Goal: Information Seeking & Learning: Learn about a topic

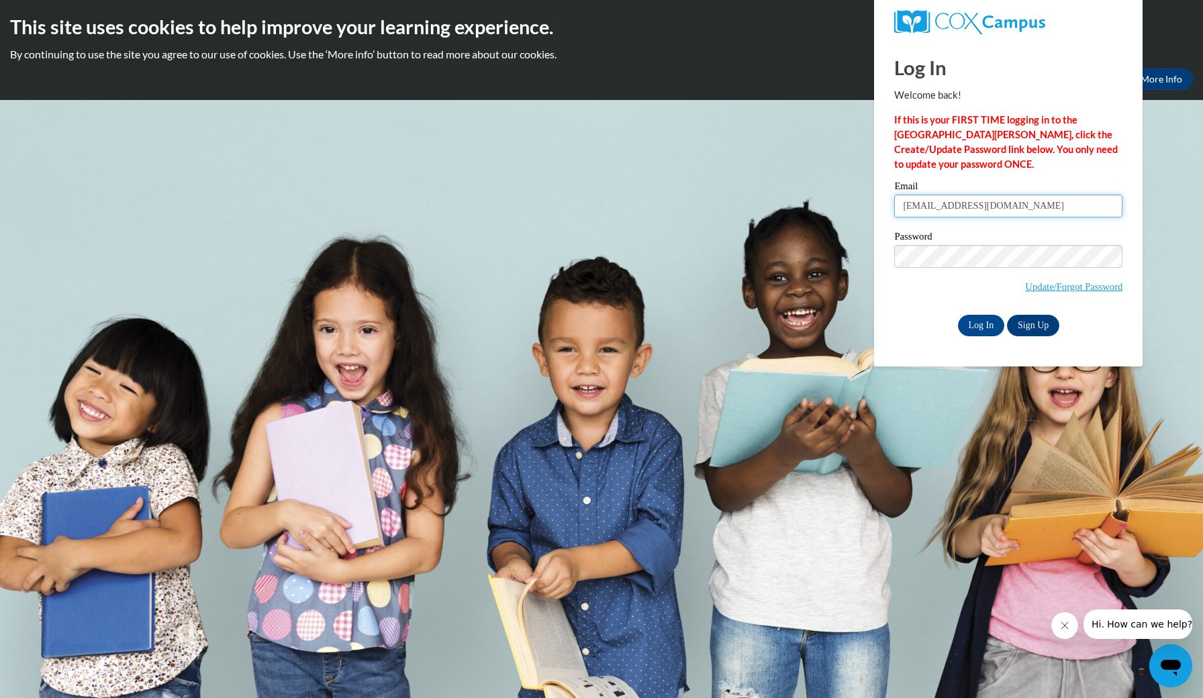
type input "[EMAIL_ADDRESS][DOMAIN_NAME]"
click at [962, 328] on input "Log In" at bounding box center [981, 325] width 47 height 21
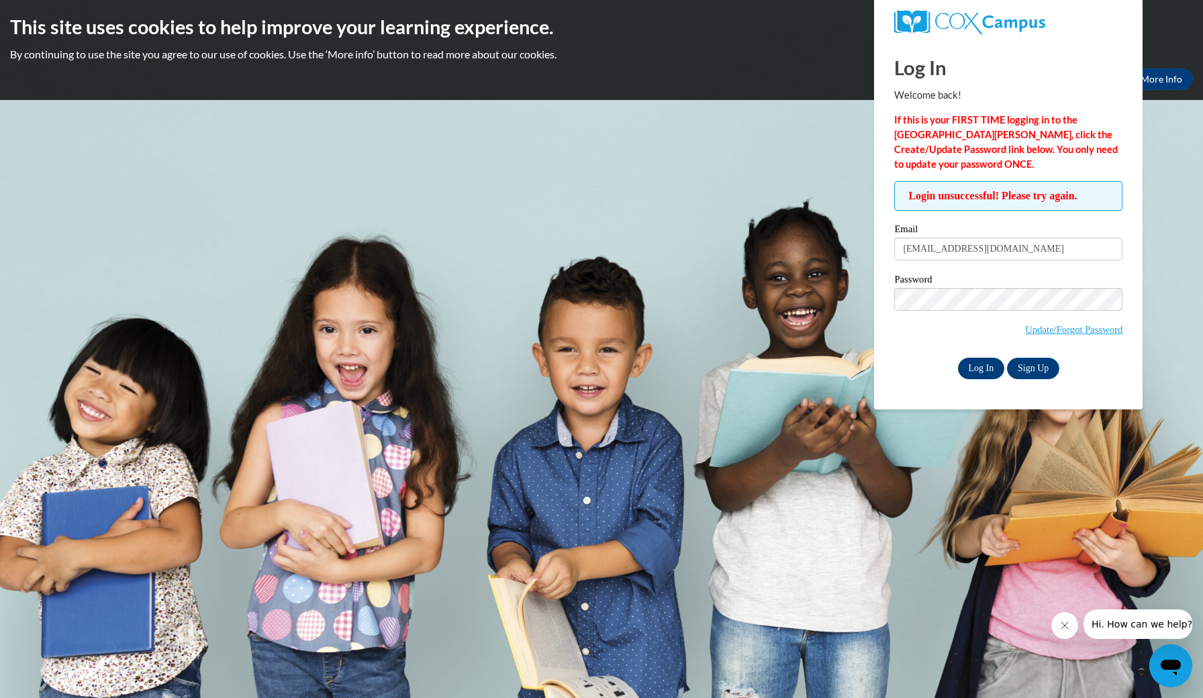
click at [970, 369] on input "Log In" at bounding box center [981, 368] width 47 height 21
click at [1033, 332] on link "Update/Forgot Password" at bounding box center [1073, 329] width 97 height 11
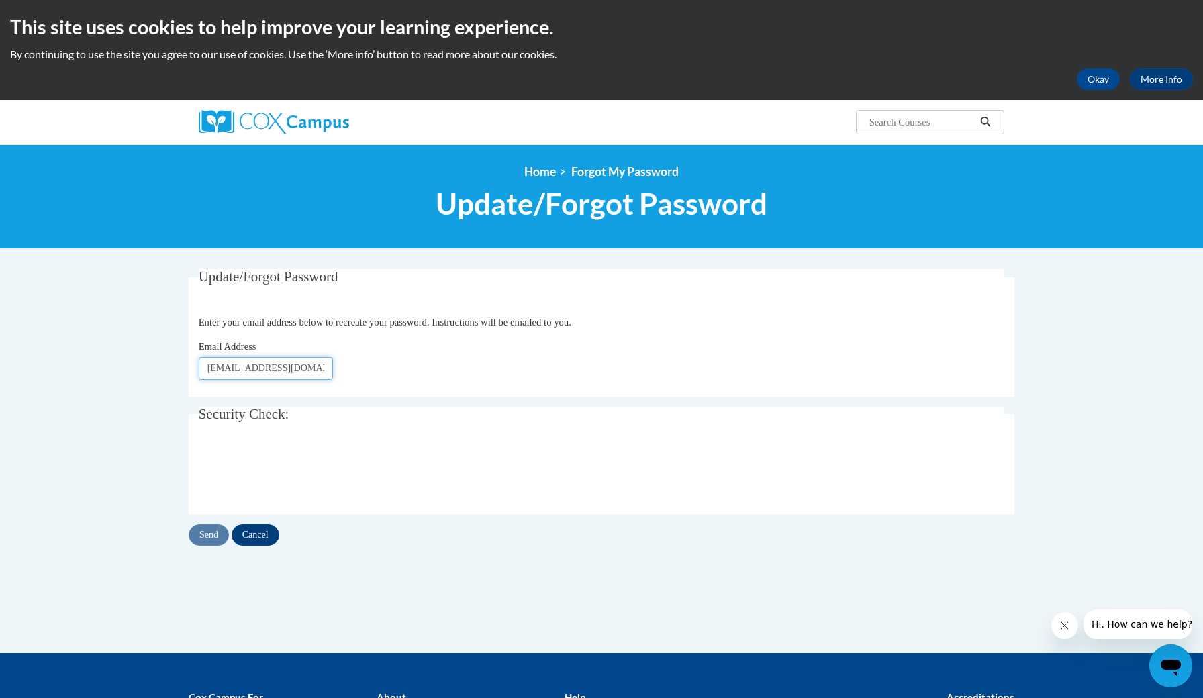
type input "[EMAIL_ADDRESS][DOMAIN_NAME]"
click at [209, 538] on input "Send" at bounding box center [209, 534] width 40 height 21
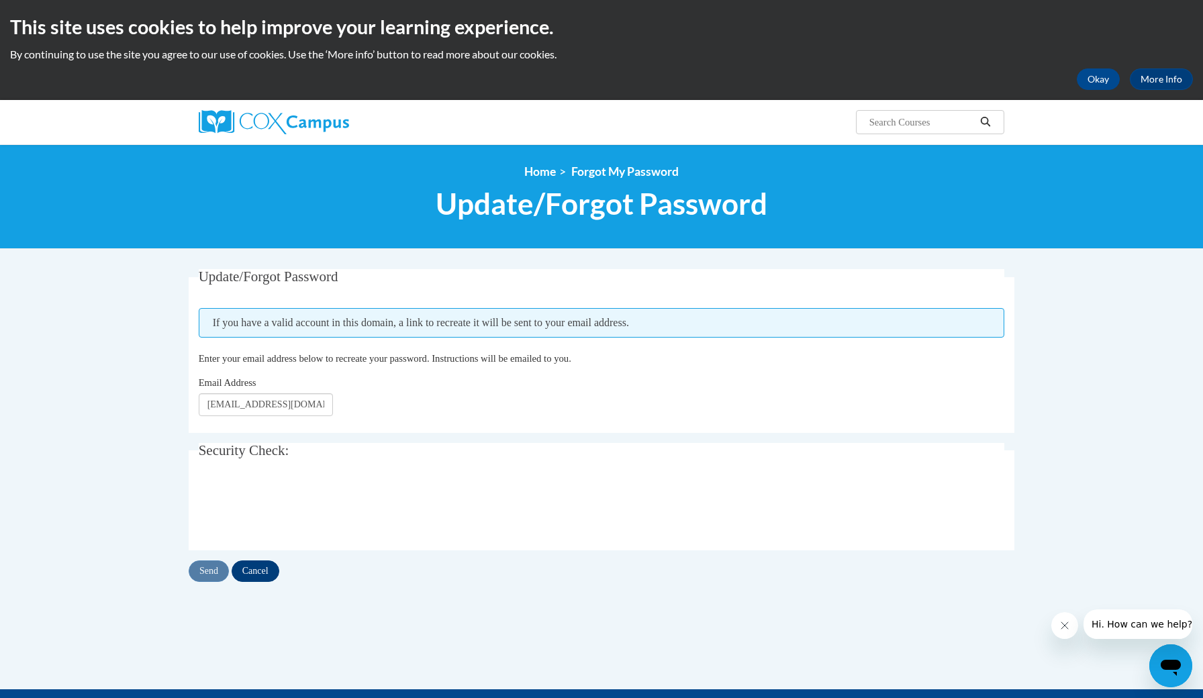
click at [258, 571] on input "Cancel" at bounding box center [256, 570] width 48 height 21
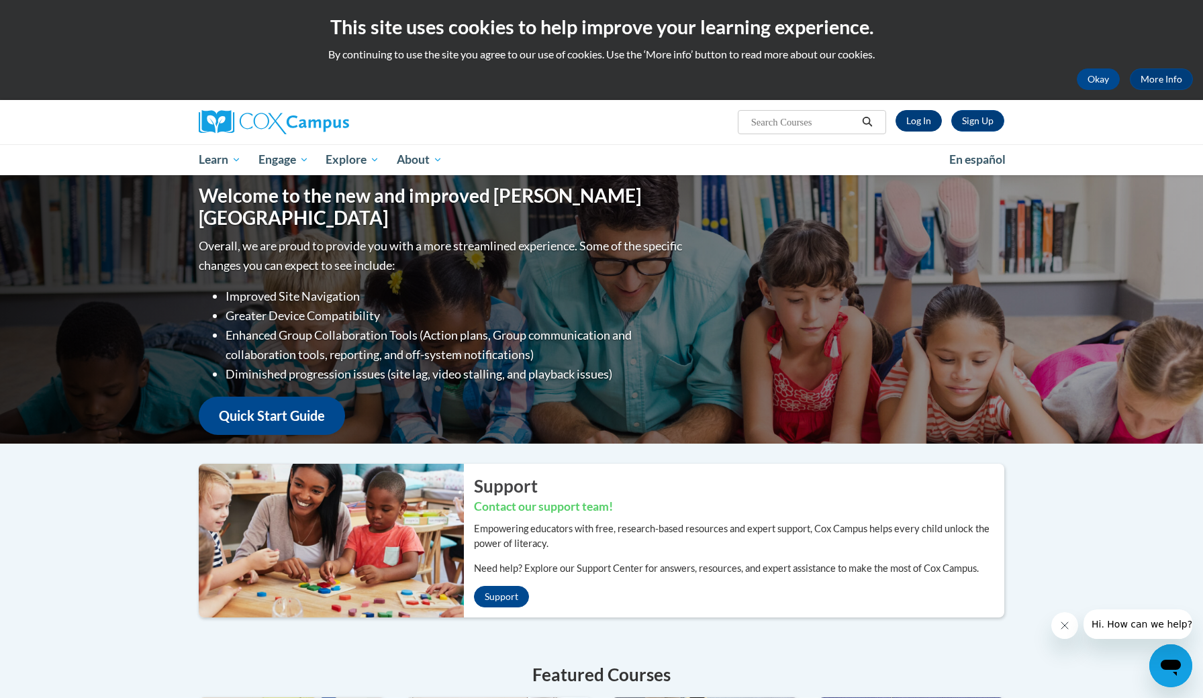
click at [928, 121] on link "Log In" at bounding box center [918, 120] width 46 height 21
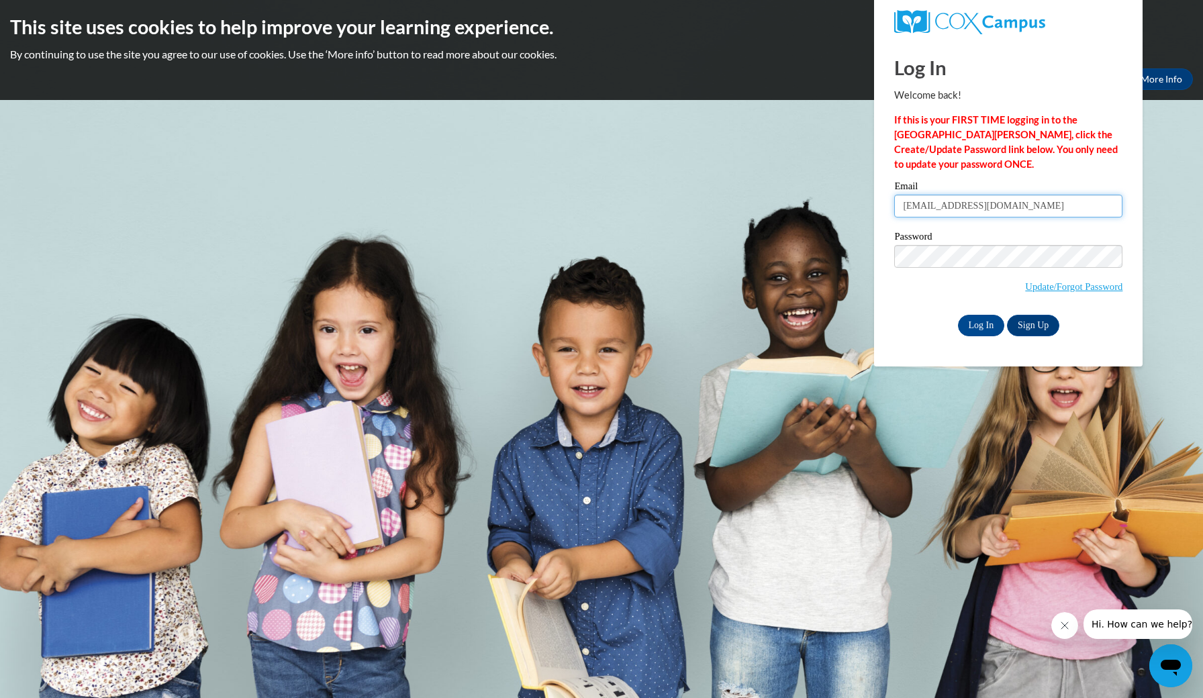
type input "ryle31539@brunswickcc.edu"
click at [976, 324] on input "Log In" at bounding box center [981, 325] width 47 height 21
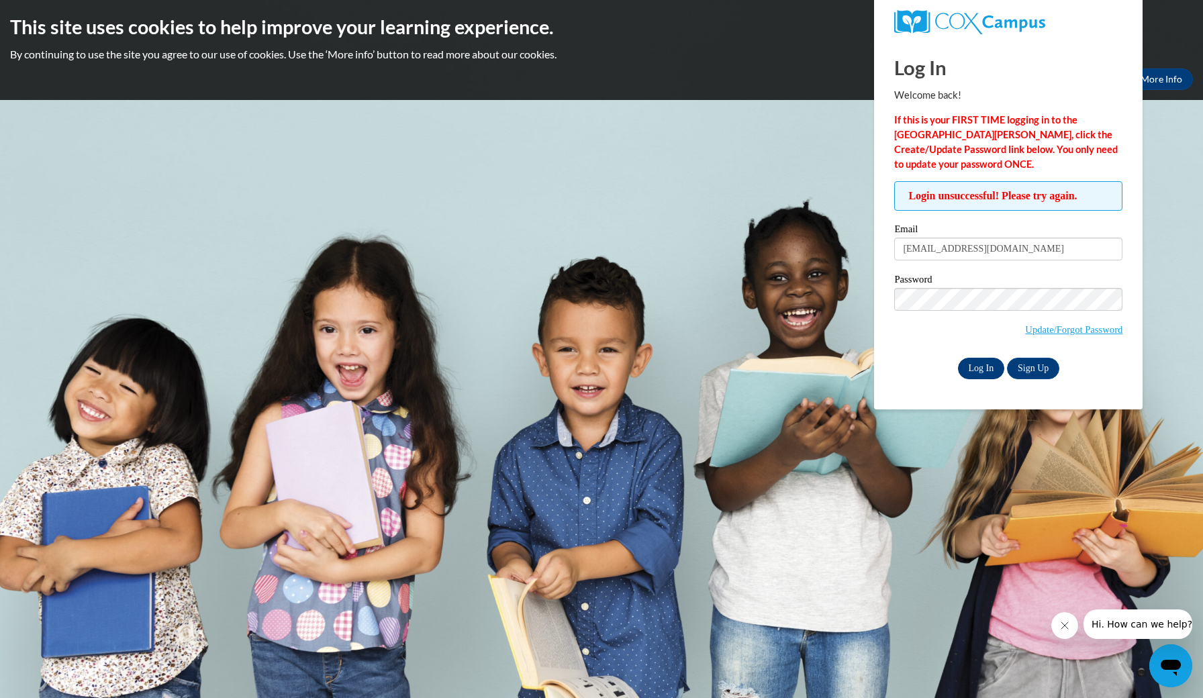
click at [984, 367] on input "Log In" at bounding box center [981, 368] width 47 height 21
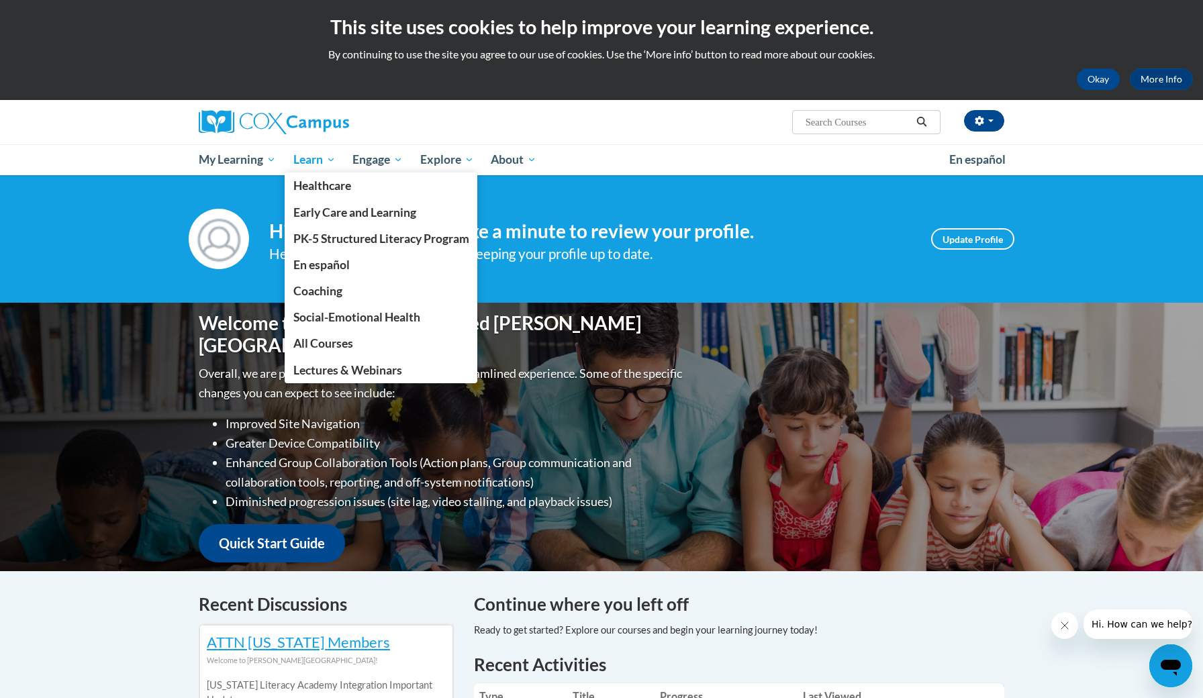
click at [322, 162] on span "Learn" at bounding box center [314, 160] width 42 height 16
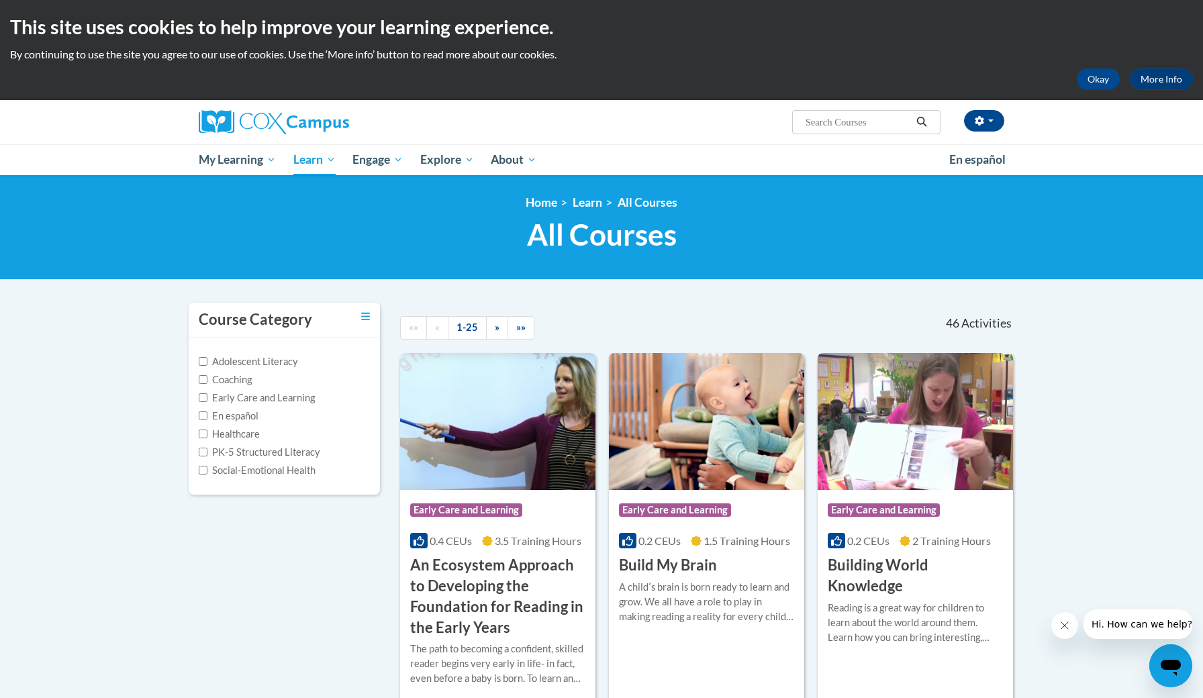
click at [277, 448] on label "PK-5 Structured Literacy" at bounding box center [259, 452] width 121 height 15
click at [207, 448] on input "PK-5 Structured Literacy" at bounding box center [203, 452] width 9 height 9
checkbox input "true"
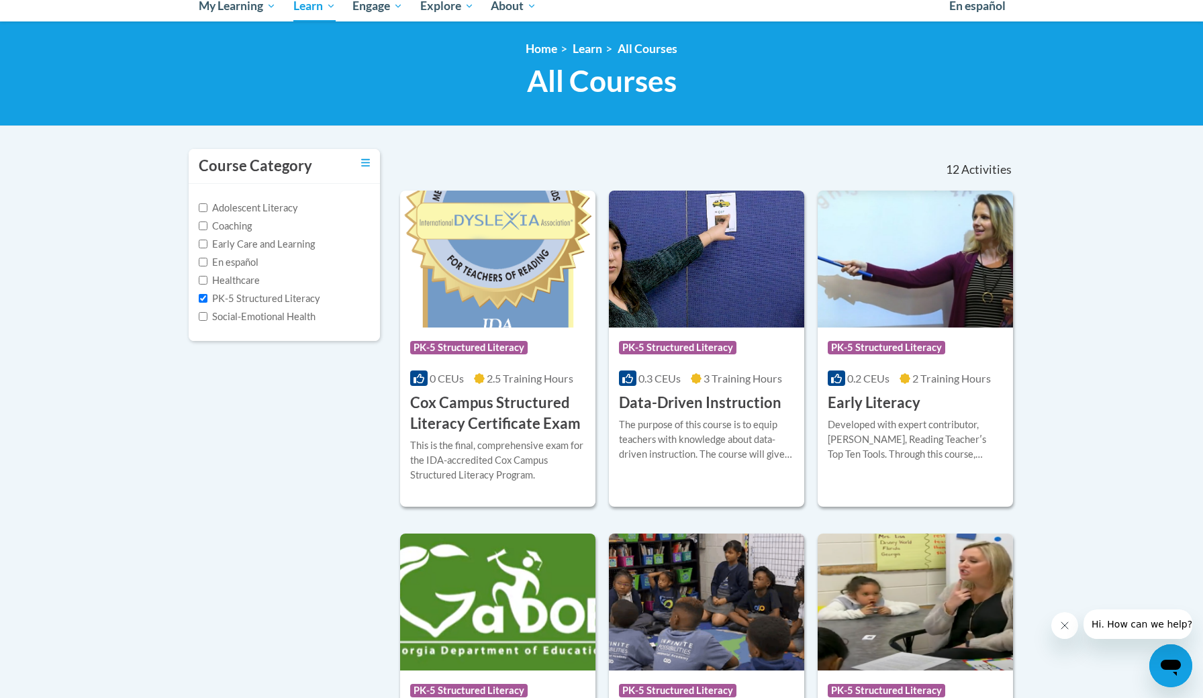
scroll to position [165, 0]
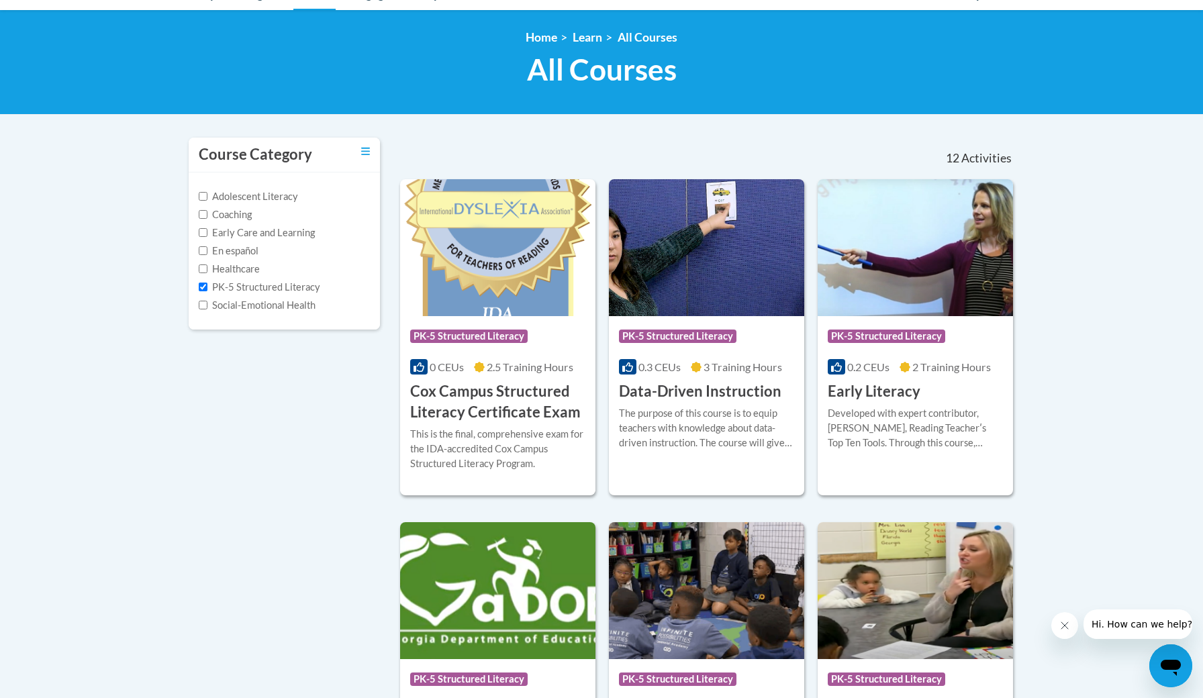
click at [869, 391] on h3 "Early Literacy" at bounding box center [874, 391] width 93 height 21
